Goal: Transaction & Acquisition: Purchase product/service

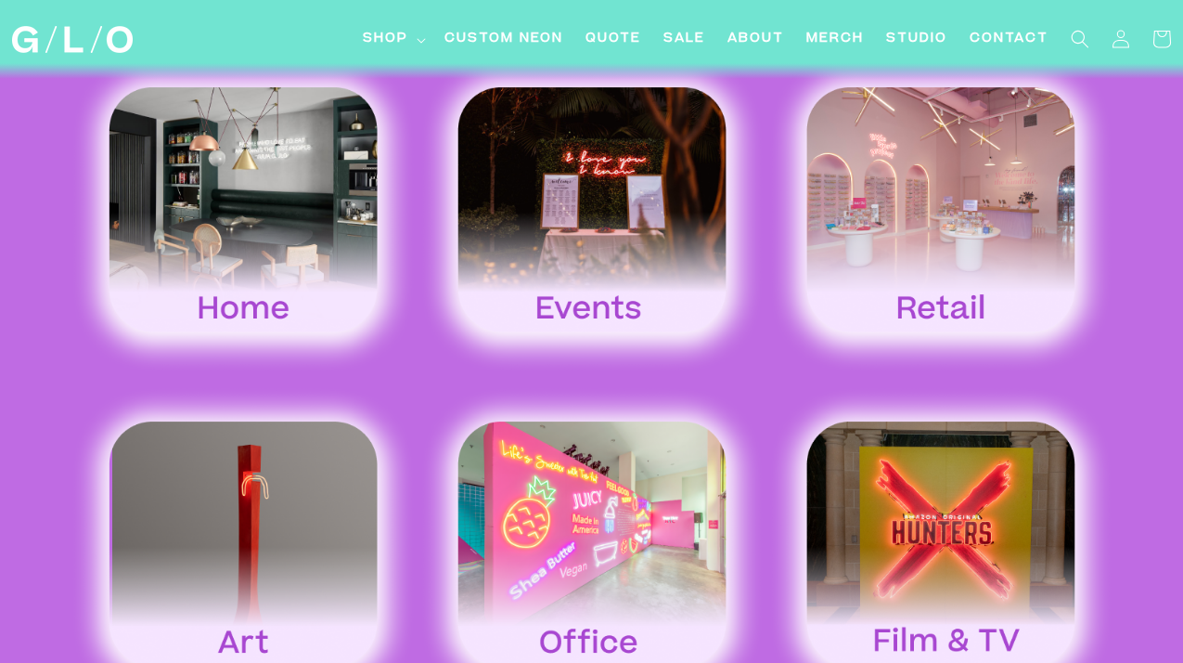
scroll to position [2796, 0]
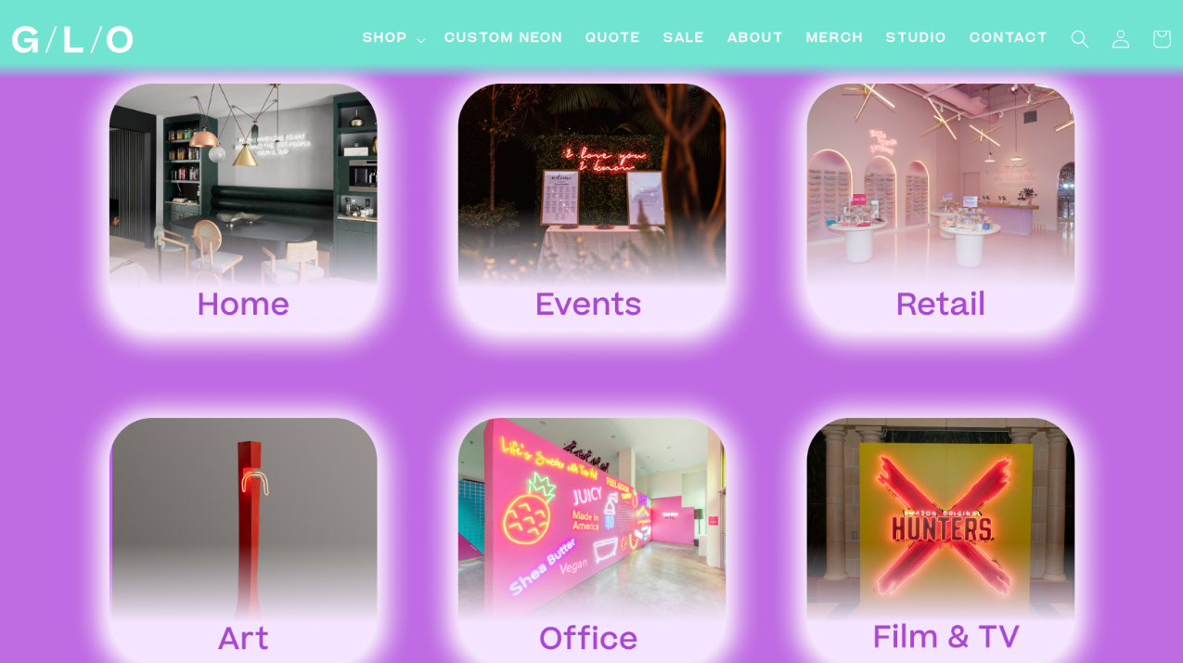
click at [201, 290] on img at bounding box center [243, 208] width 349 height 325
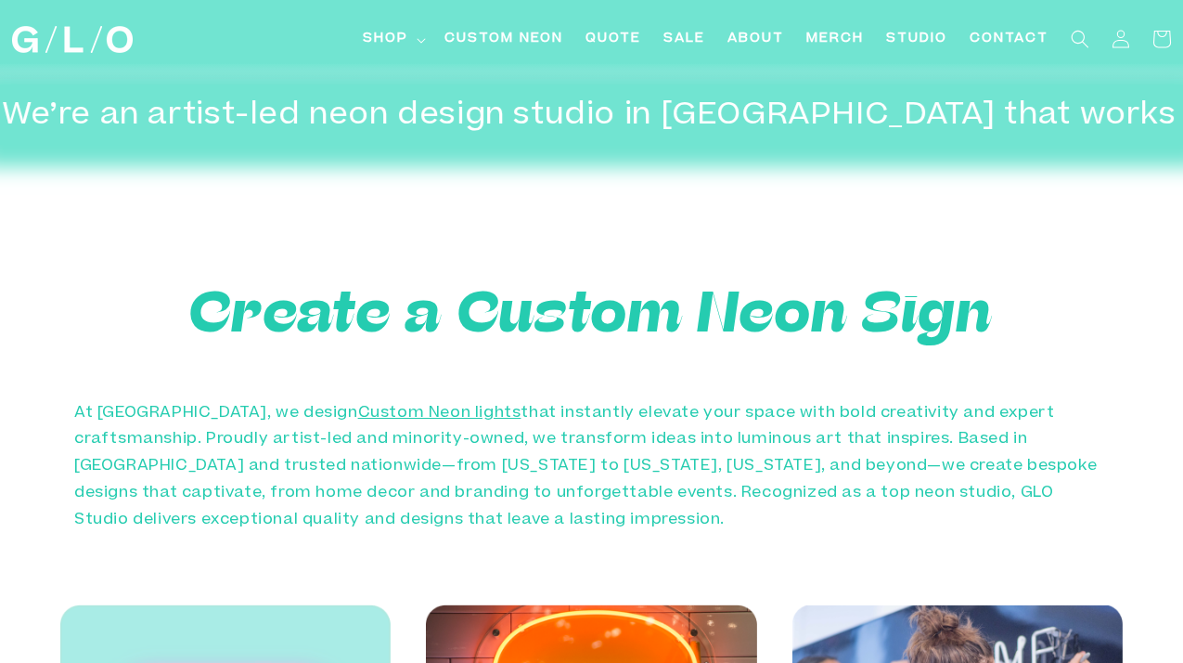
scroll to position [283, 0]
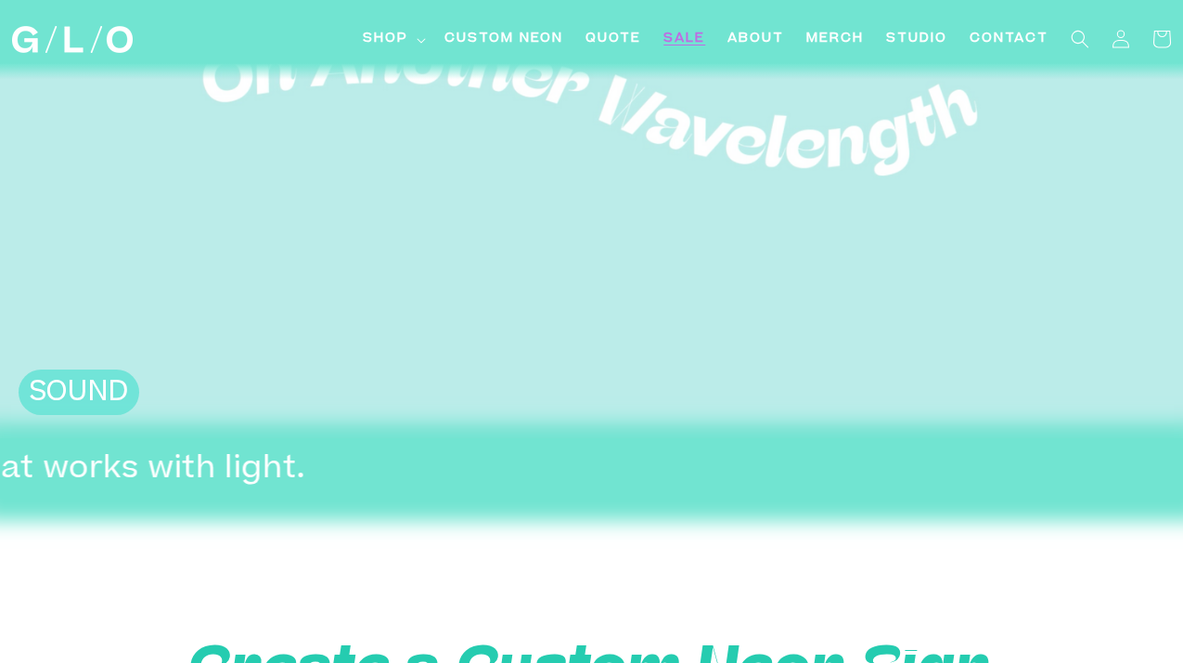
click at [690, 46] on span "SALE" at bounding box center [685, 39] width 42 height 19
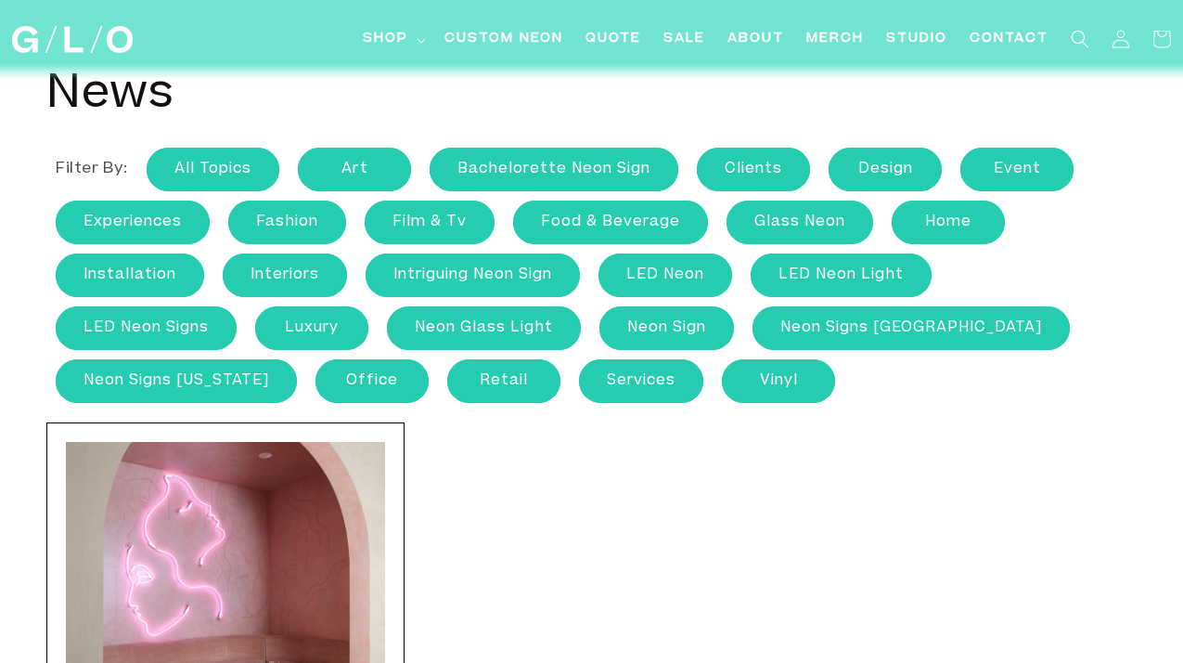
scroll to position [48, 0]
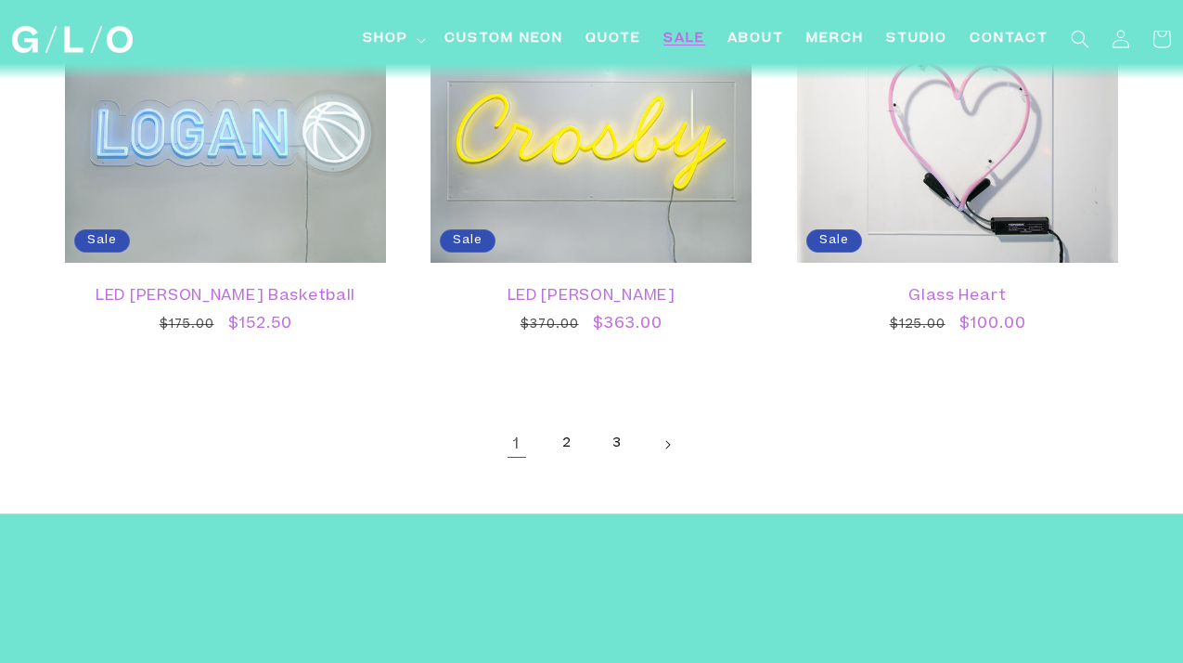
scroll to position [3108, 0]
click at [564, 439] on link "2" at bounding box center [567, 443] width 41 height 41
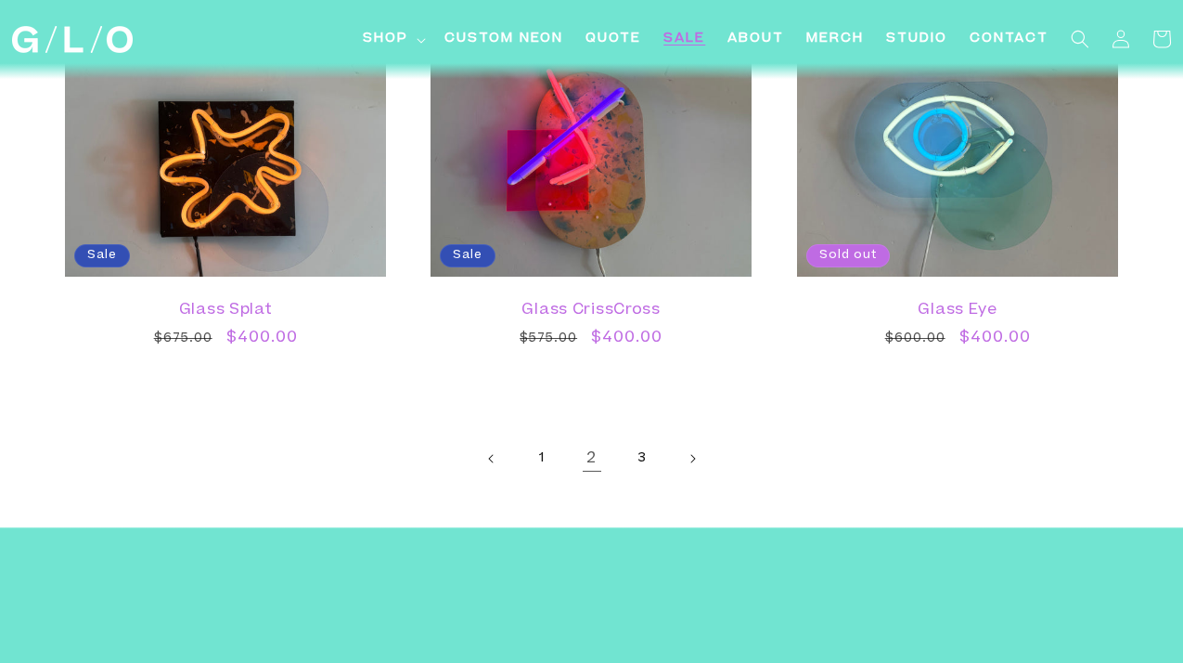
scroll to position [3247, 0]
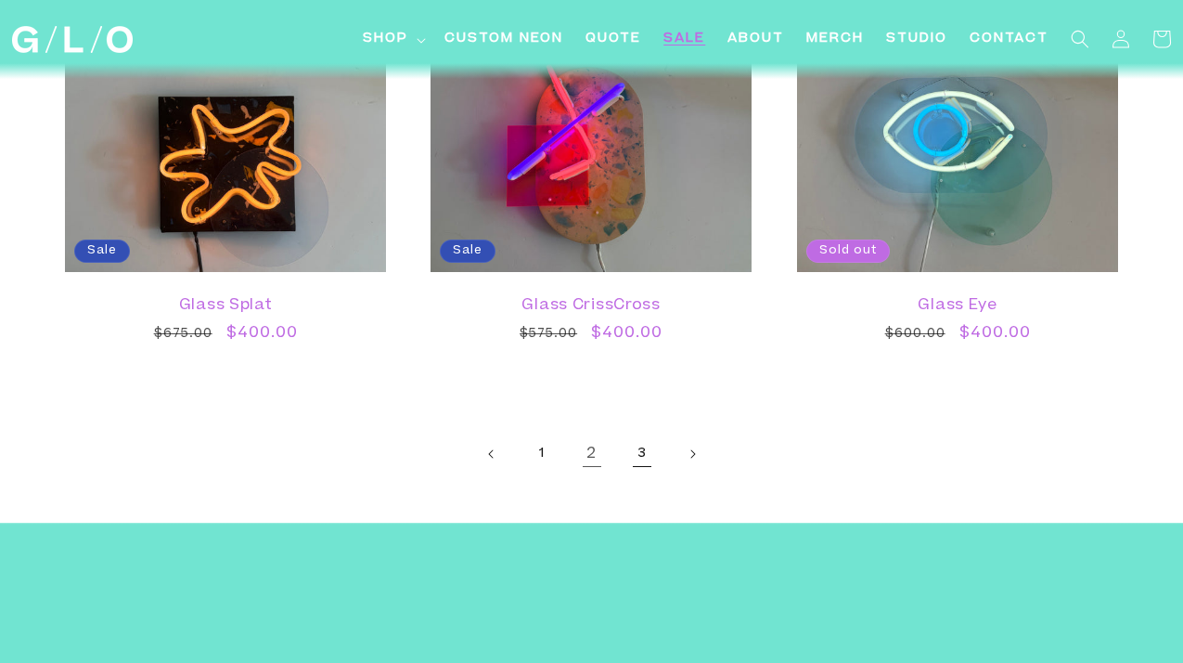
click at [643, 453] on link "3" at bounding box center [642, 453] width 41 height 41
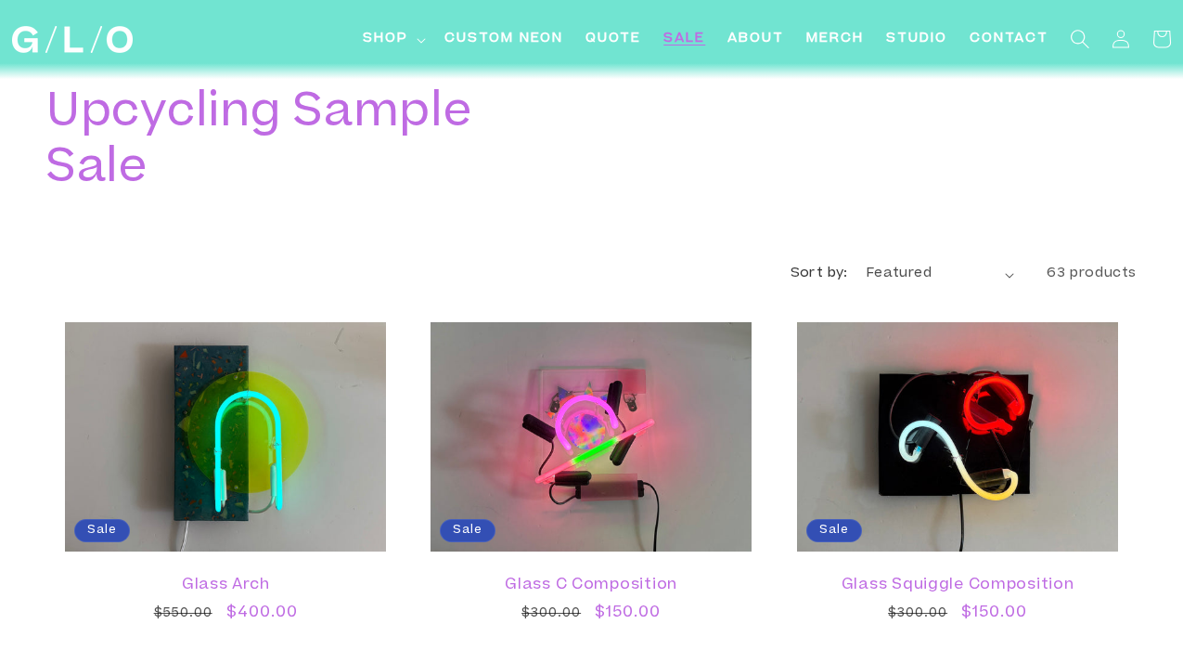
click at [1081, 37] on icon "Search" at bounding box center [1080, 38] width 19 height 19
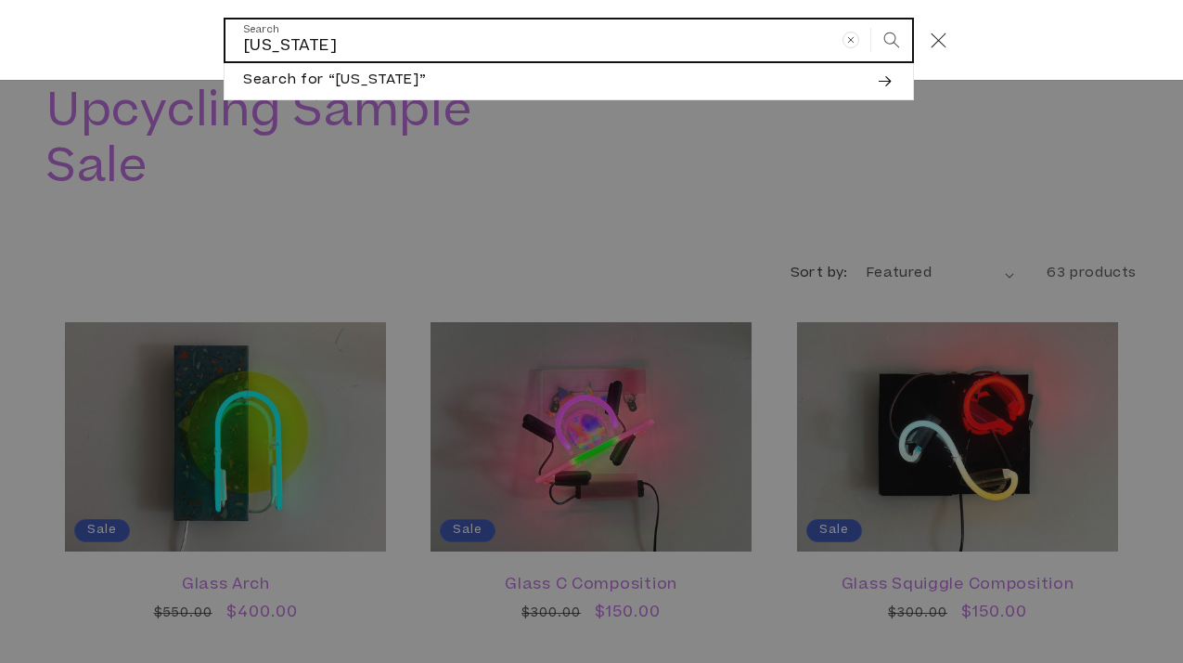
type input "[US_STATE]"
click at [872, 19] on button "Search" at bounding box center [892, 39] width 41 height 41
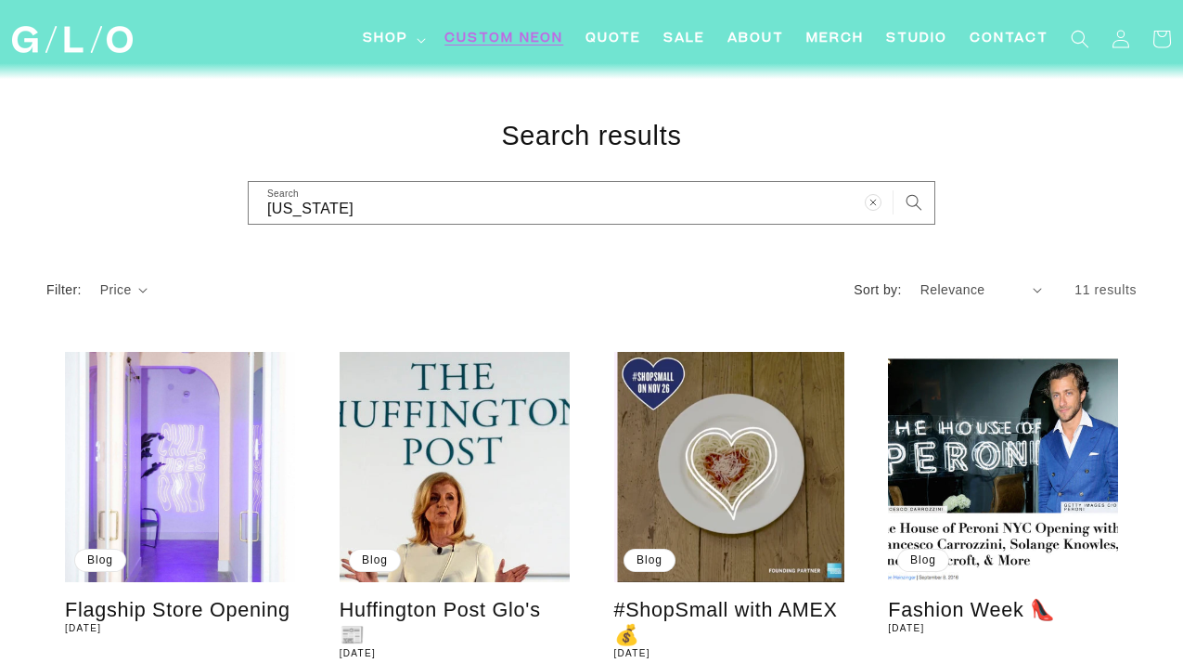
click at [528, 35] on span "Custom Neon" at bounding box center [504, 39] width 119 height 19
